Goal: Check status: Check status

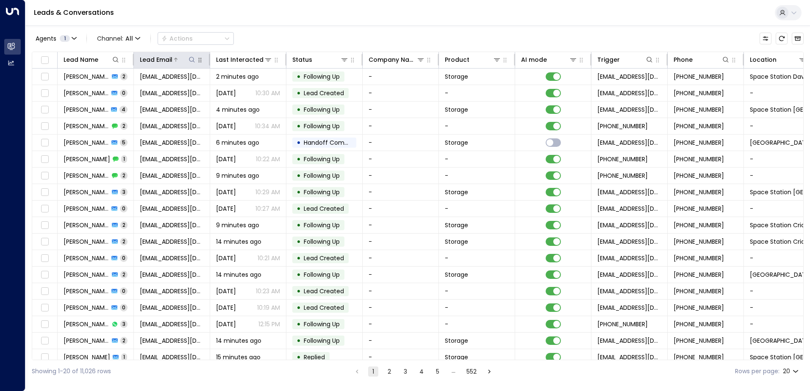
click at [193, 59] on icon at bounding box center [191, 59] width 7 height 7
click at [185, 85] on input "text" at bounding box center [191, 91] width 117 height 16
type input "**********"
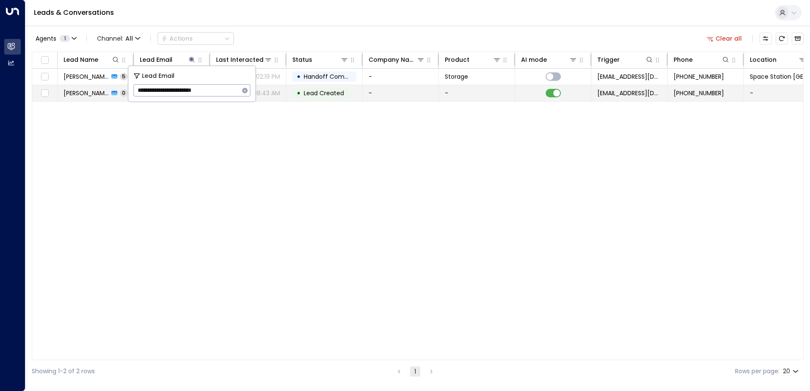
click at [335, 93] on span "Lead Created" at bounding box center [324, 93] width 40 height 8
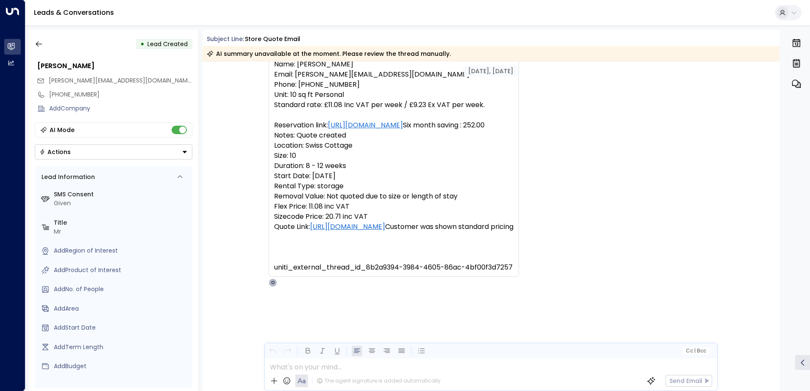
scroll to position [55, 0]
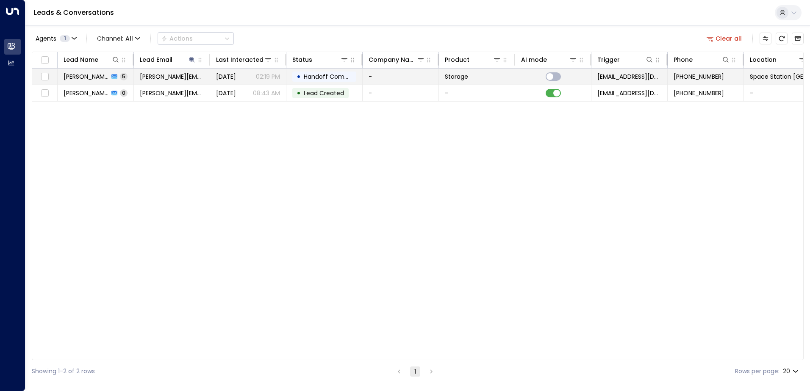
click at [316, 79] on span "Handoff Completed" at bounding box center [334, 76] width 60 height 8
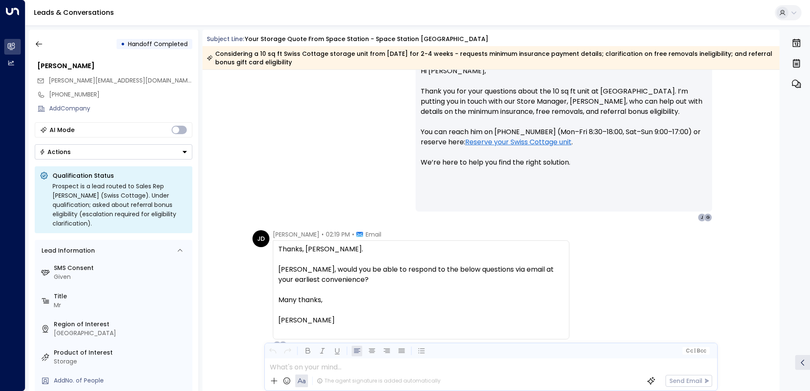
scroll to position [1160, 0]
